Goal: Find specific fact: Find specific fact

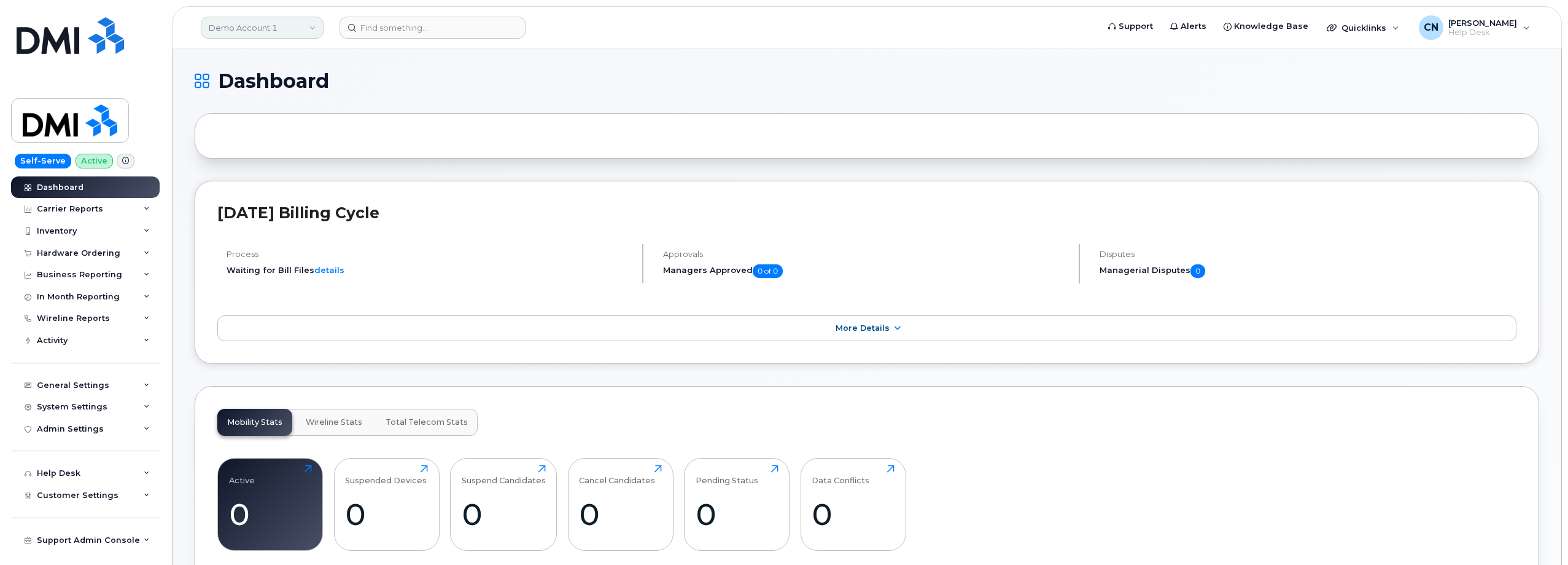
click at [265, 27] on link "Demo Account 1" at bounding box center [262, 27] width 123 height 22
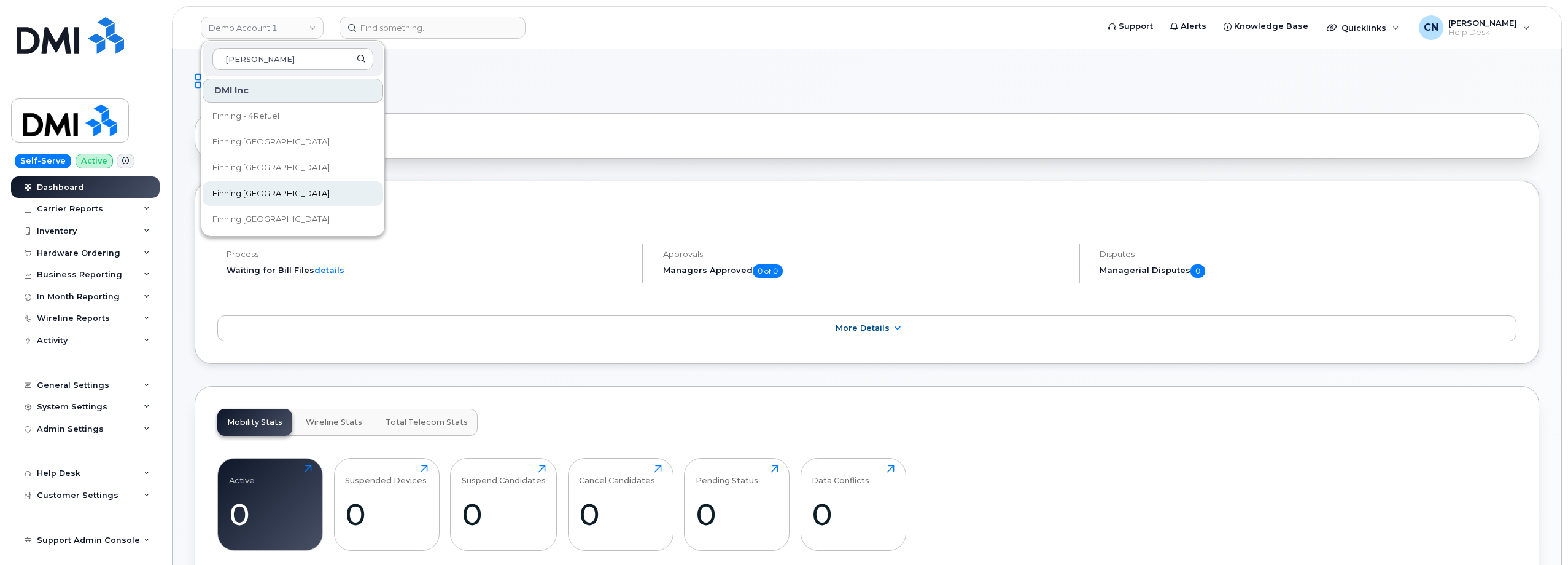
type input "[PERSON_NAME]"
click at [246, 191] on span "Finning [GEOGRAPHIC_DATA]" at bounding box center [271, 193] width 117 height 12
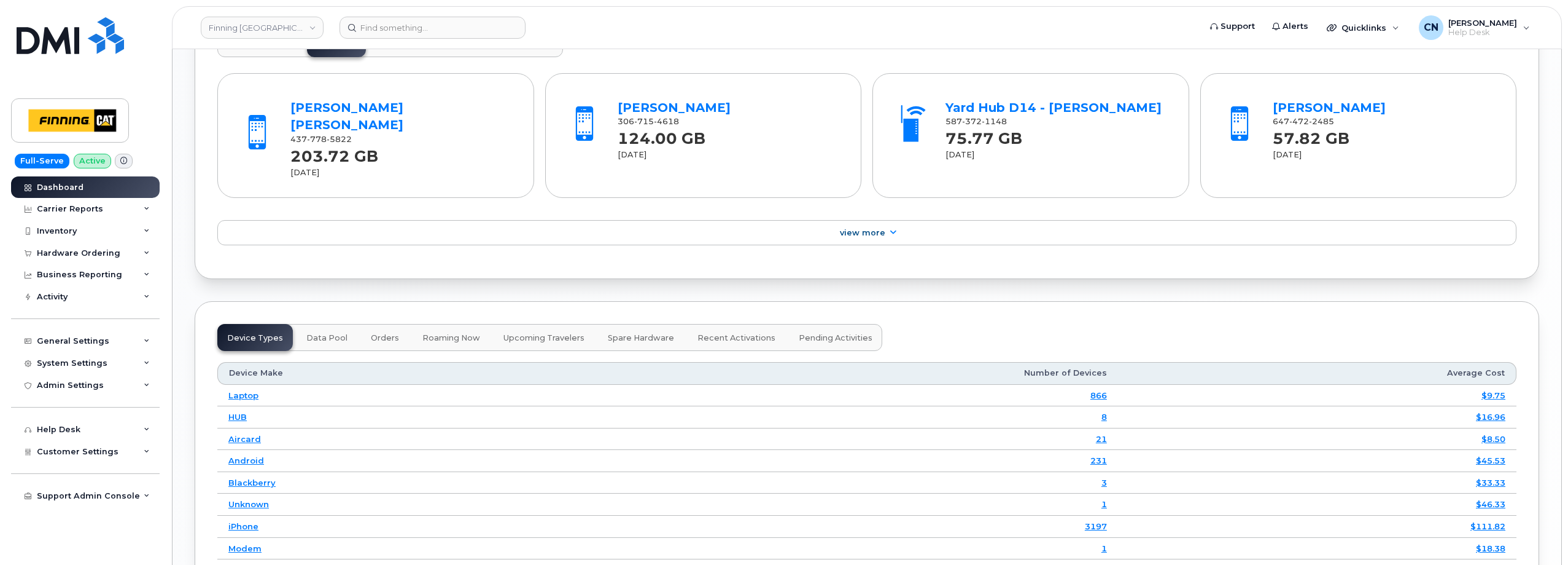
scroll to position [1229, 0]
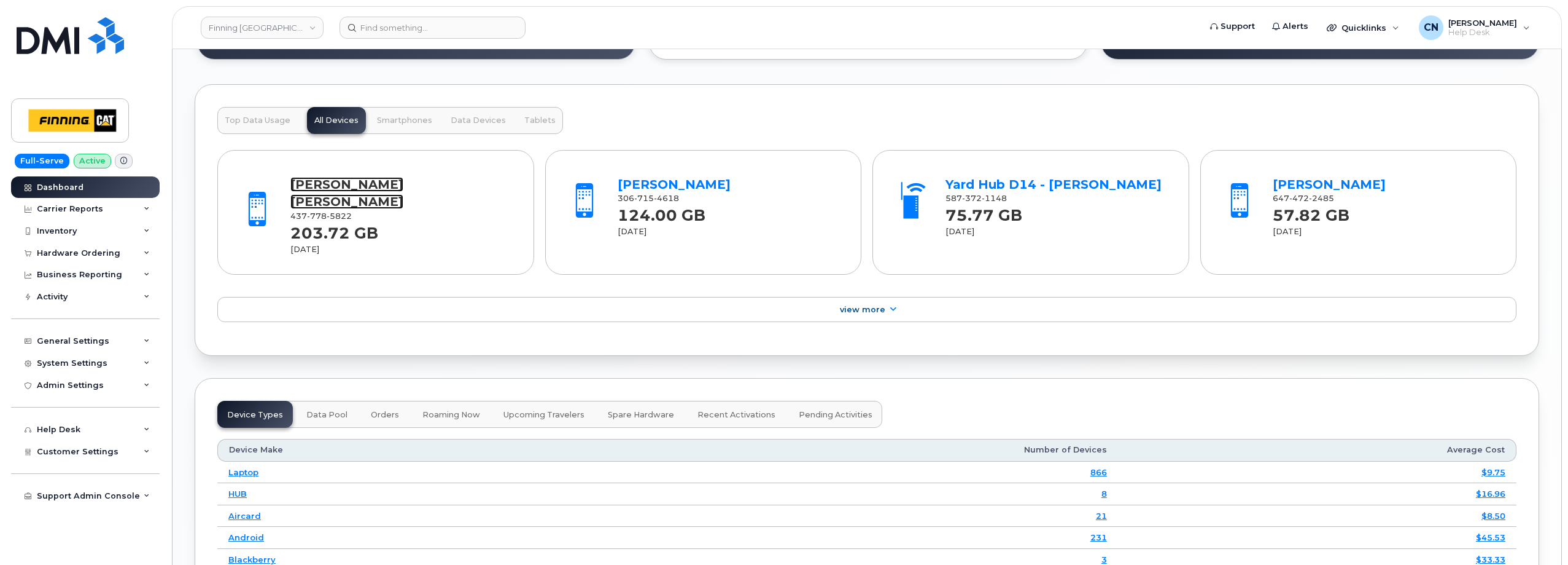
click at [353, 191] on link "Cohen Pinnock" at bounding box center [347, 194] width 113 height 33
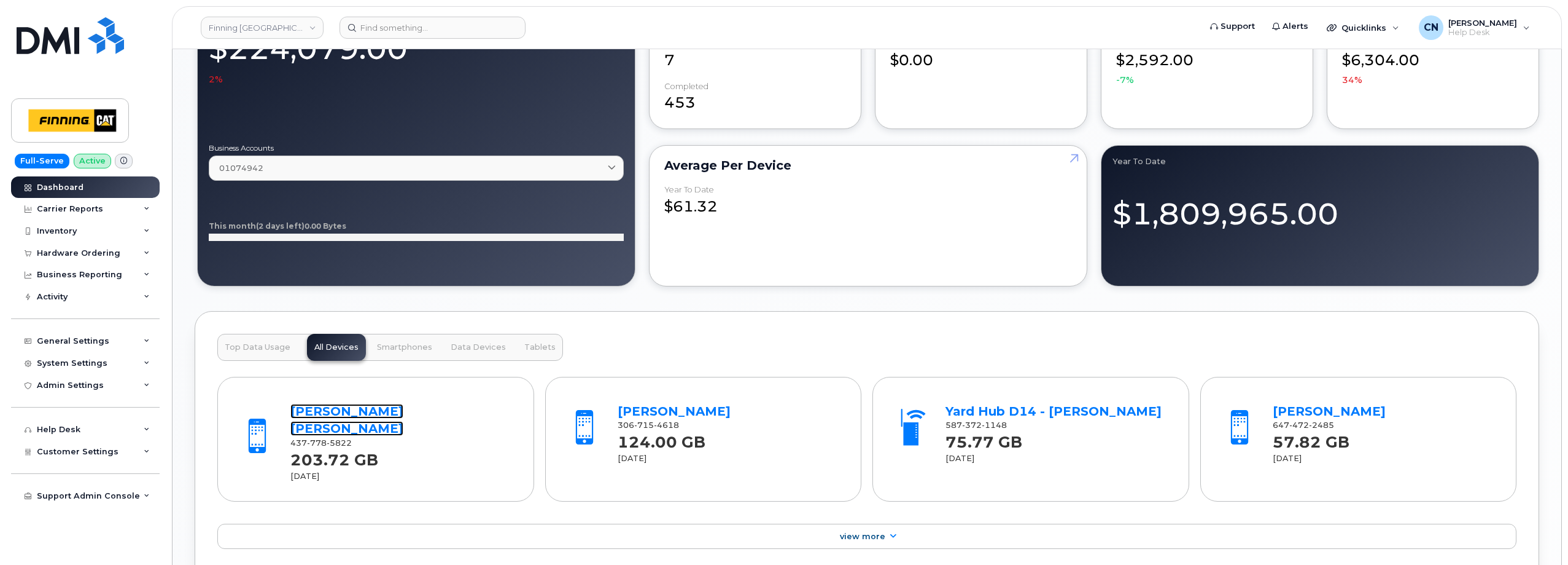
scroll to position [799, 0]
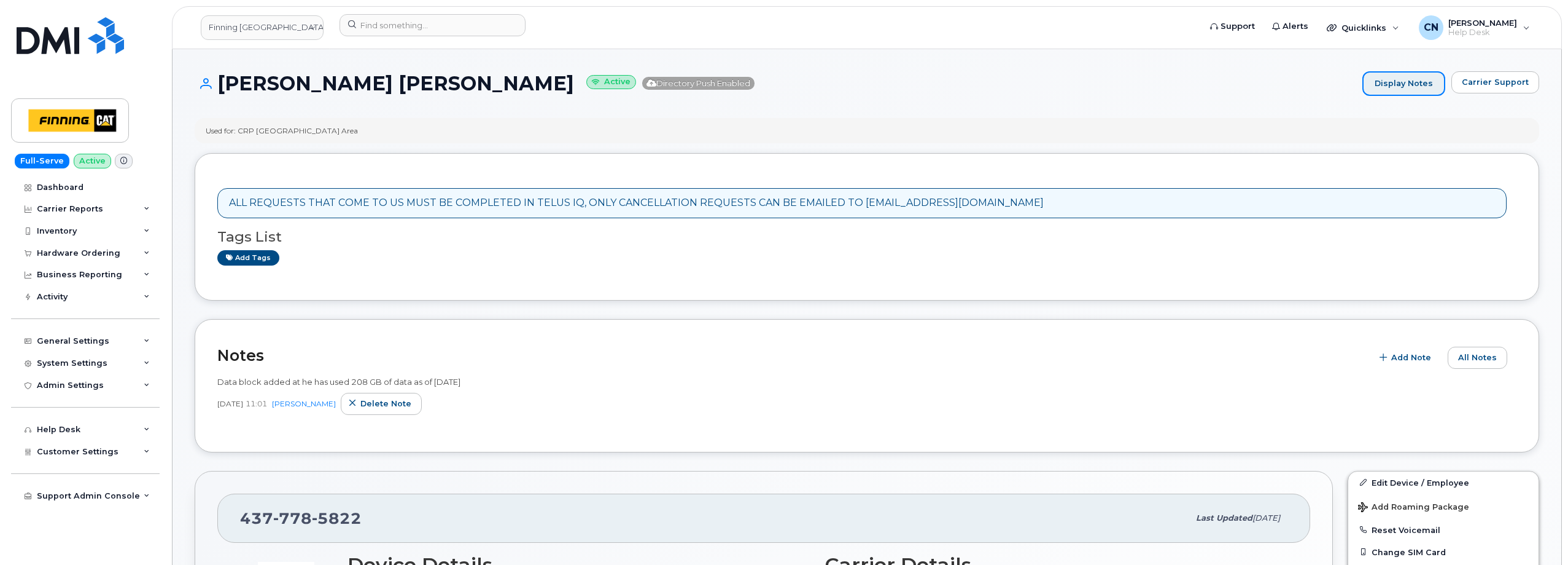
click at [1386, 86] on link "Display Notes" at bounding box center [1404, 84] width 83 height 24
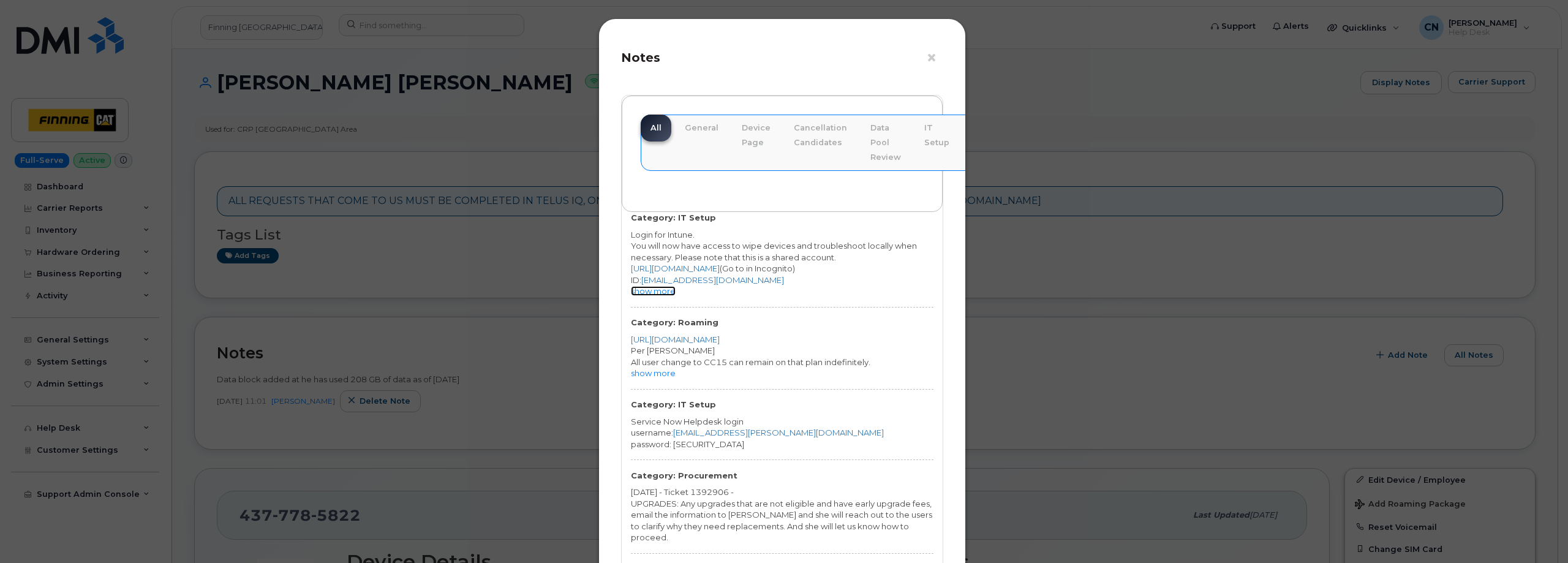
click at [665, 293] on link "show more" at bounding box center [653, 291] width 45 height 10
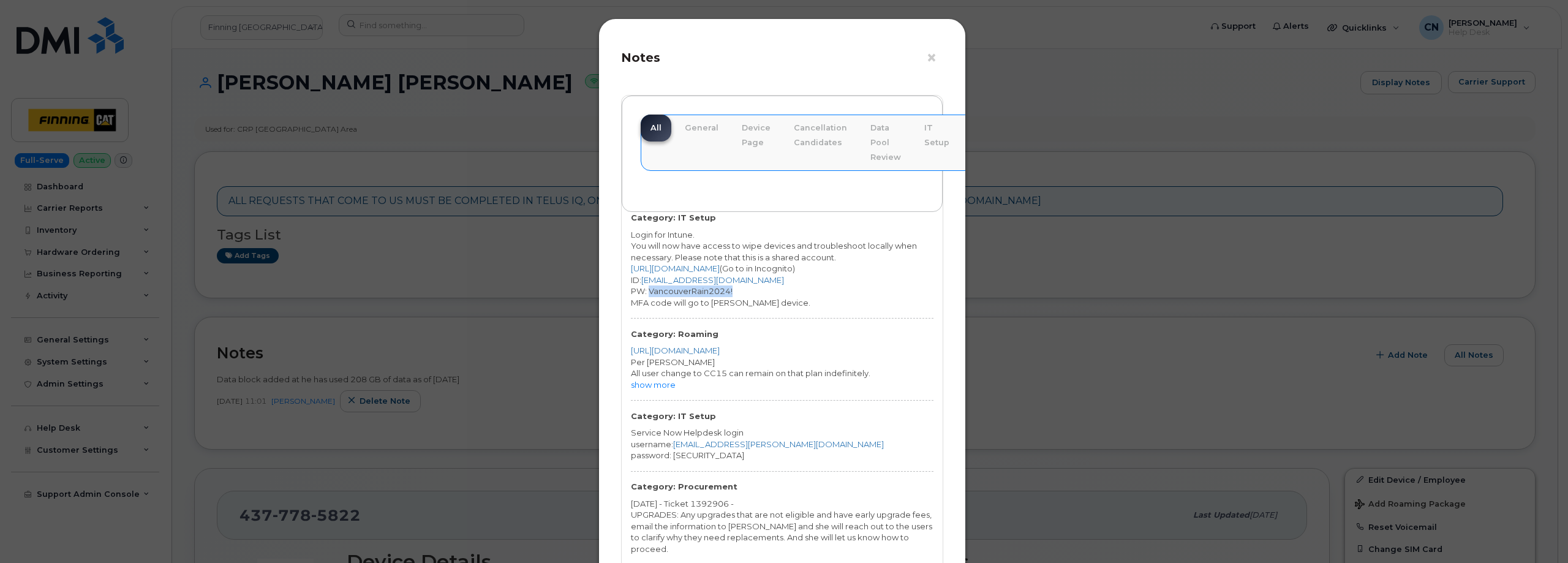
drag, startPoint x: 739, startPoint y: 288, endPoint x: 647, endPoint y: 293, distance: 92.1
click at [647, 293] on div "PW: VancouverRain2024!" at bounding box center [782, 291] width 303 height 11
copy div "VancouverRain2024!"
